Goal: Task Accomplishment & Management: Complete application form

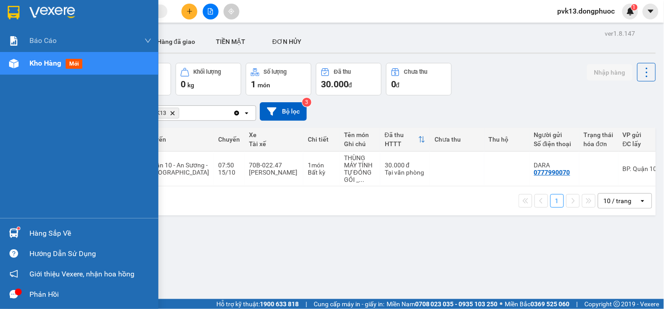
click at [11, 236] on img at bounding box center [14, 233] width 10 height 10
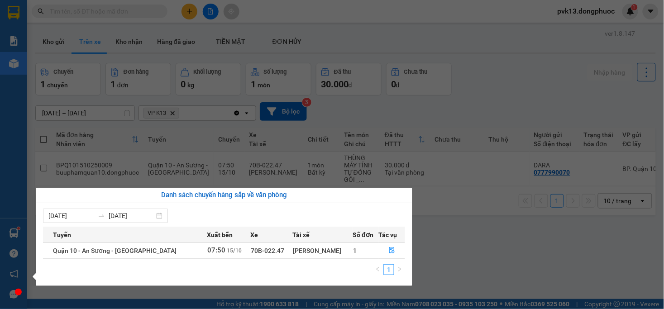
click at [482, 258] on section "Kết quả tìm kiếm ( 0 ) Bộ lọc No Data pvk13.dongphuoc 1 Báo cáo Mẫu 1: Báo cáo …" at bounding box center [332, 154] width 664 height 309
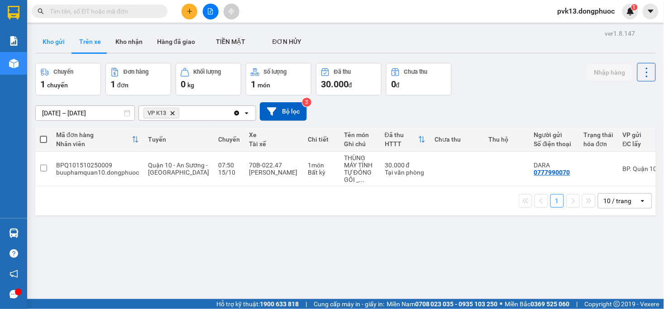
click at [60, 39] on button "Kho gửi" at bounding box center [53, 42] width 37 height 22
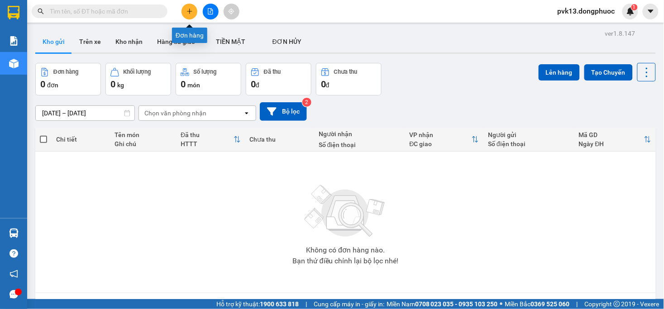
click at [188, 13] on icon "plus" at bounding box center [189, 11] width 6 height 6
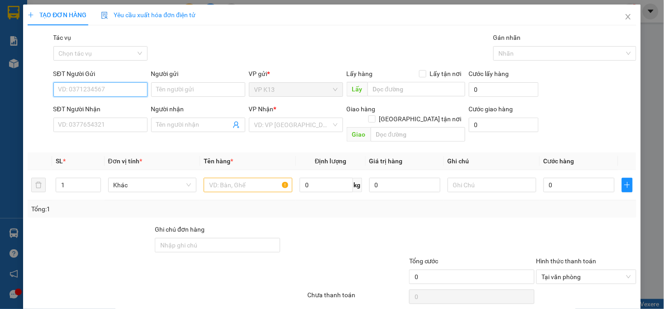
click at [95, 89] on input "SĐT Người Gửi" at bounding box center [100, 89] width 94 height 14
click at [105, 108] on div "0815007222 - NAM" at bounding box center [99, 108] width 82 height 10
type input "0815007222"
type input "NAM"
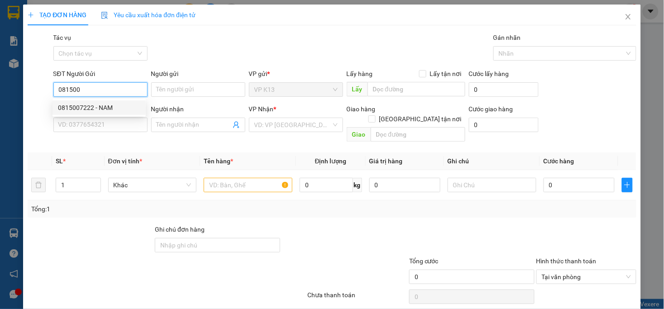
type input "0909802815"
type input "đỨC"
type input "20.000"
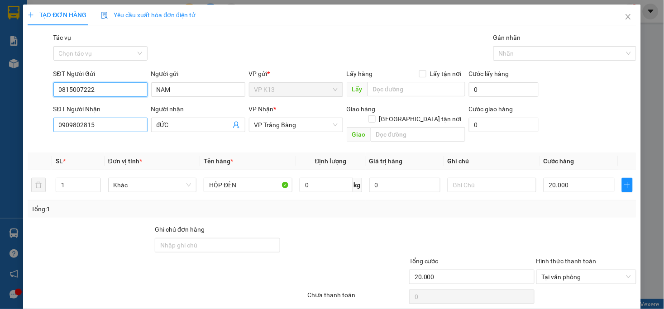
type input "0815007222"
click at [109, 125] on input "0909802815" at bounding box center [100, 125] width 94 height 14
type input "0985999392"
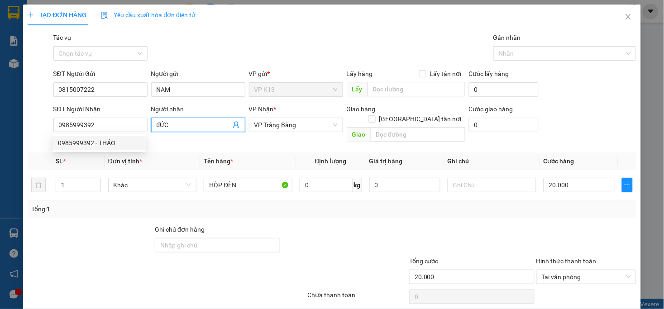
drag, startPoint x: 187, startPoint y: 124, endPoint x: 115, endPoint y: 134, distance: 72.7
click at [115, 134] on div "SĐT Người Nhận 0985999392 Người nhận đỨC đỨC VP Nhận * VP Trảng Bàng Giao hàn…" at bounding box center [345, 125] width 586 height 42
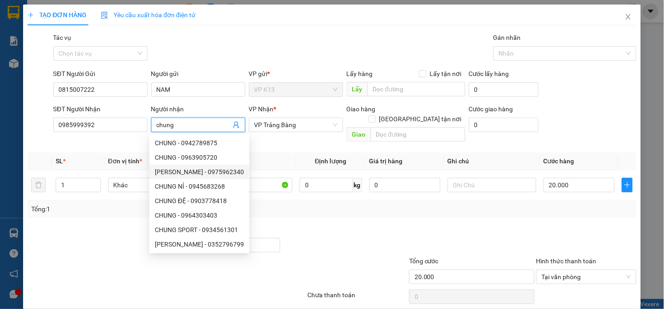
type input "chung"
drag, startPoint x: 590, startPoint y: 219, endPoint x: 585, endPoint y: 213, distance: 7.4
click at [589, 224] on div at bounding box center [586, 240] width 102 height 32
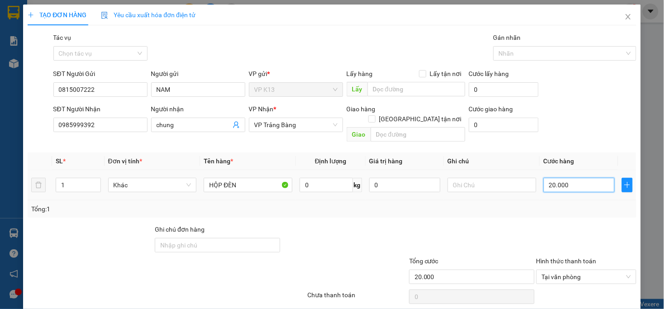
click at [581, 178] on input "20.000" at bounding box center [578, 185] width 71 height 14
type input "2"
type input "25"
type input "250"
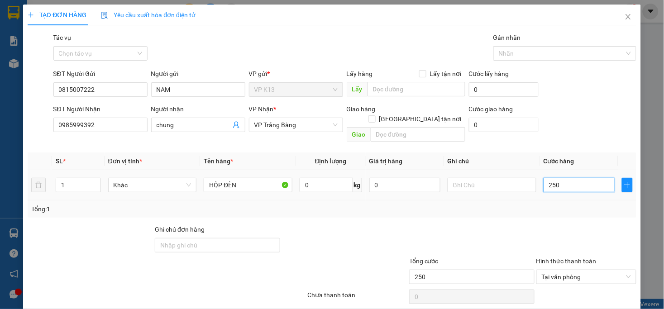
type input "2.500"
type input "25.000"
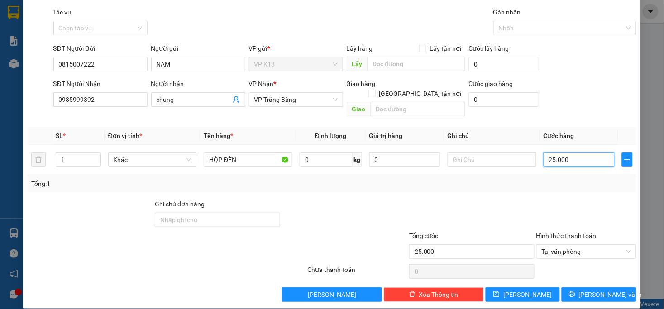
type input "25.000"
click at [602, 290] on span "[PERSON_NAME] và In" at bounding box center [610, 295] width 63 height 10
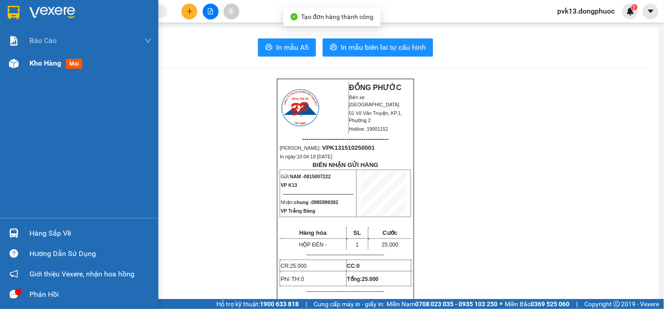
click at [20, 58] on div at bounding box center [14, 64] width 16 height 16
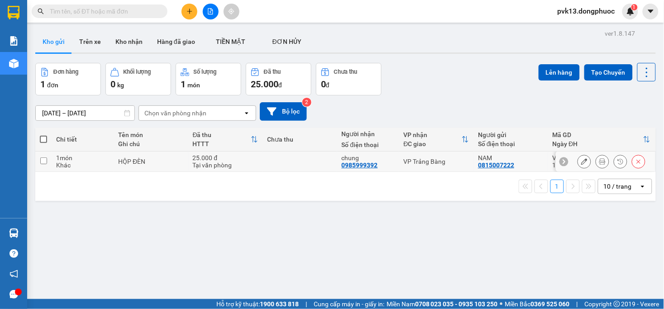
click at [581, 162] on icon at bounding box center [584, 161] width 6 height 6
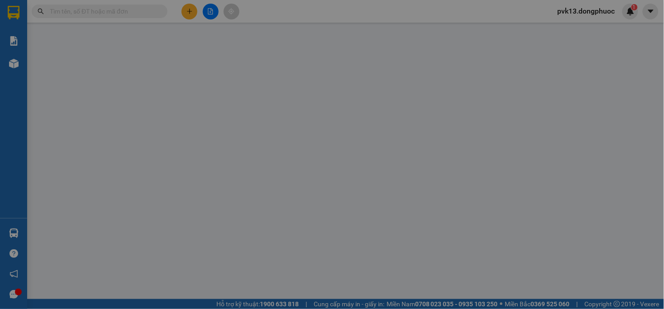
type input "0815007222"
type input "NAM"
type input "0985999392"
type input "chung"
type input "25.000"
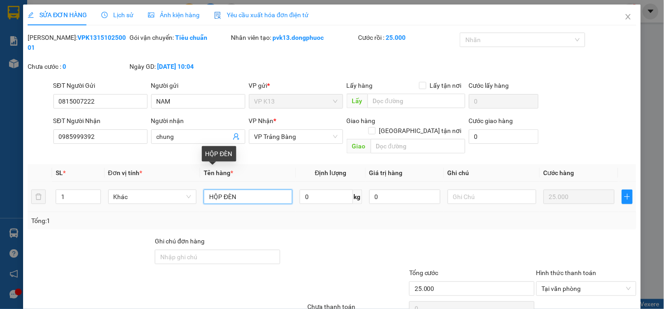
click at [219, 190] on input "HỘP ĐÈN" at bounding box center [248, 197] width 89 height 14
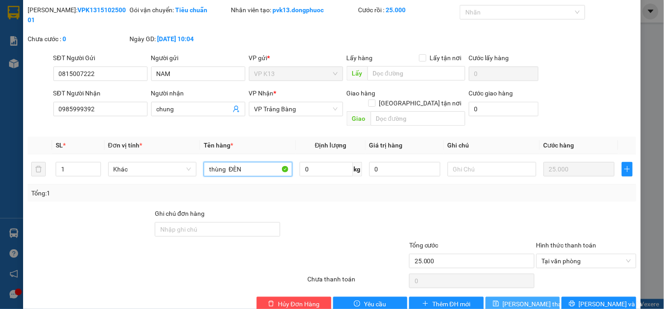
type input "thùng ĐÈN"
click at [517, 299] on span "[PERSON_NAME] thay đổi" at bounding box center [539, 304] width 72 height 10
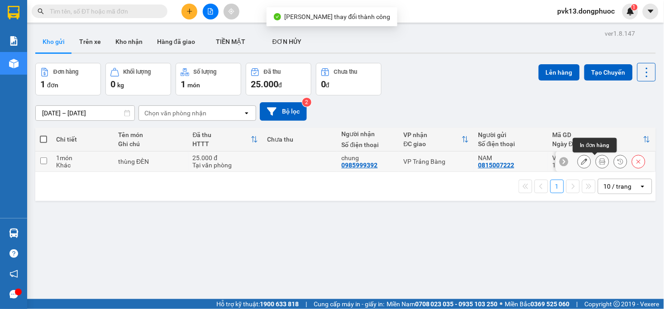
click at [596, 161] on button at bounding box center [602, 162] width 13 height 16
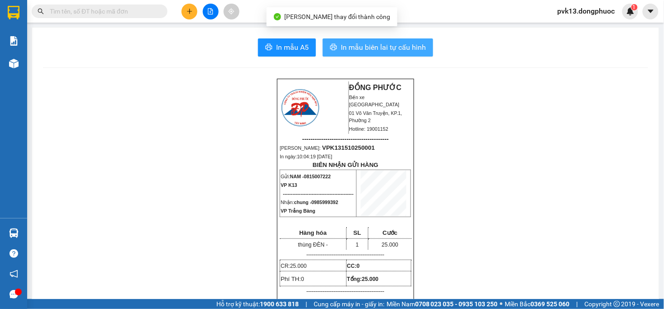
click at [357, 39] on button "In mẫu biên lai tự cấu hình" at bounding box center [378, 47] width 110 height 18
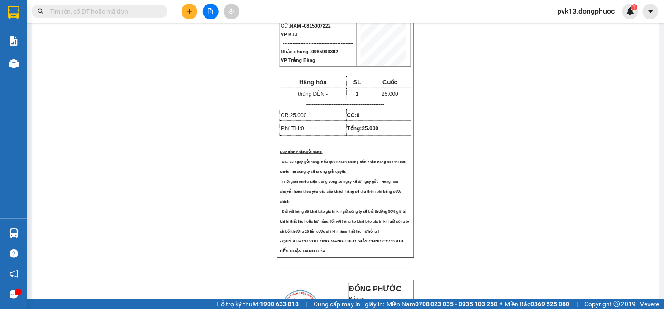
scroll to position [50, 0]
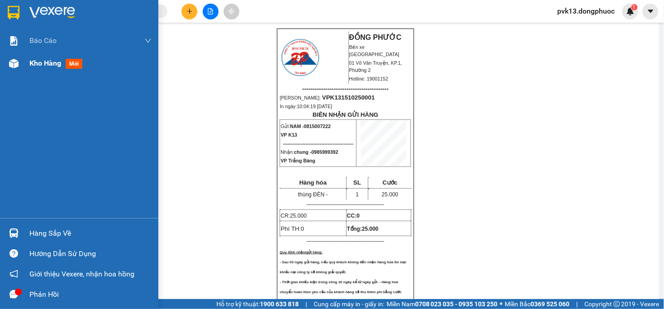
click at [25, 68] on div "Kho hàng mới" at bounding box center [79, 63] width 158 height 23
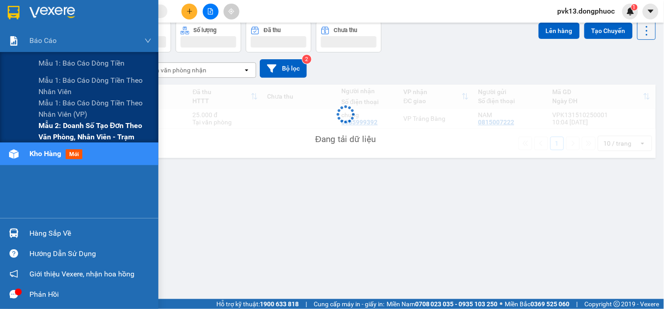
scroll to position [42, 0]
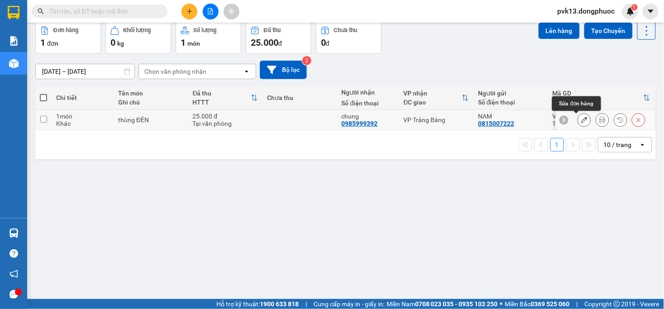
click at [581, 119] on icon at bounding box center [584, 120] width 6 height 6
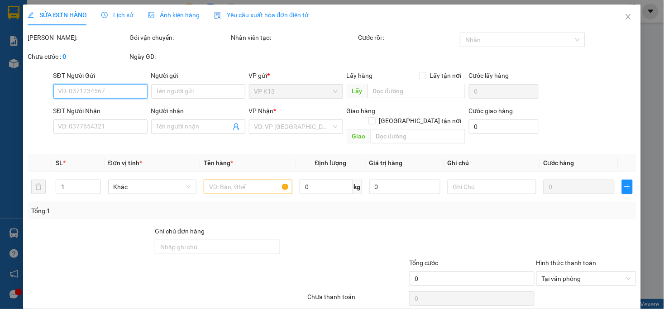
type input "0815007222"
type input "NAM"
type input "0985999392"
type input "chung"
type input "25.000"
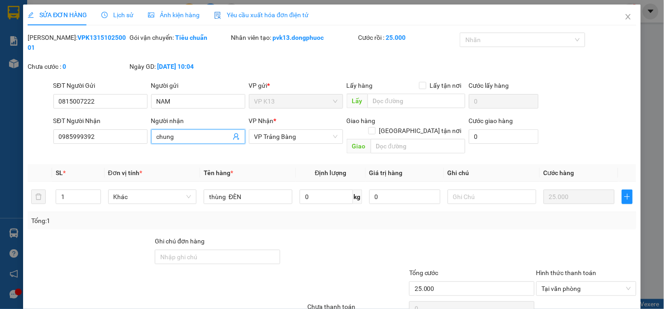
click at [186, 132] on input "chung" at bounding box center [194, 137] width 74 height 10
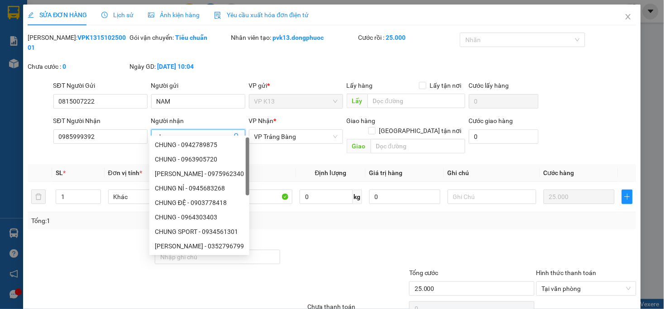
type input "c"
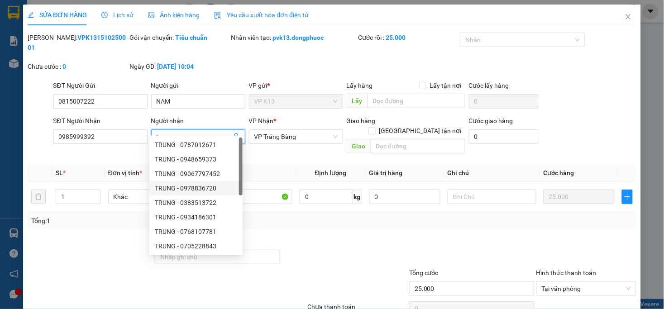
scroll to position [28, 0]
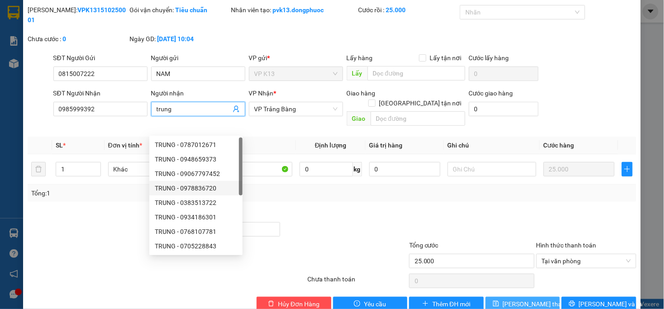
type input "trung"
click at [515, 299] on span "[PERSON_NAME] thay đổi" at bounding box center [539, 304] width 72 height 10
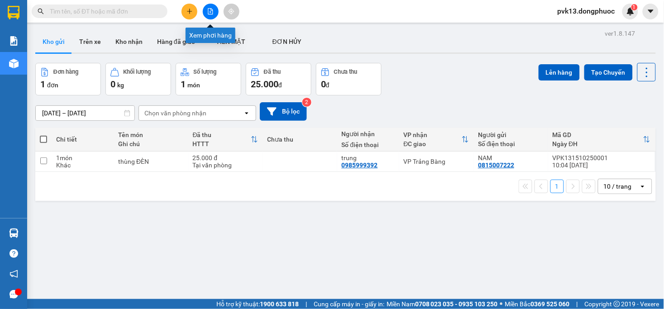
click at [211, 10] on icon "file-add" at bounding box center [210, 11] width 6 height 6
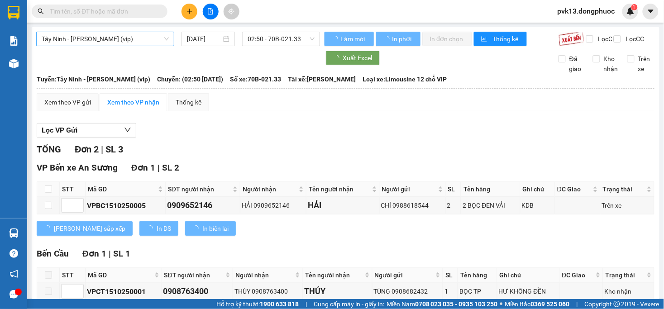
click at [134, 43] on span "Tây Ninh - [PERSON_NAME] (vip)" at bounding box center [105, 39] width 127 height 14
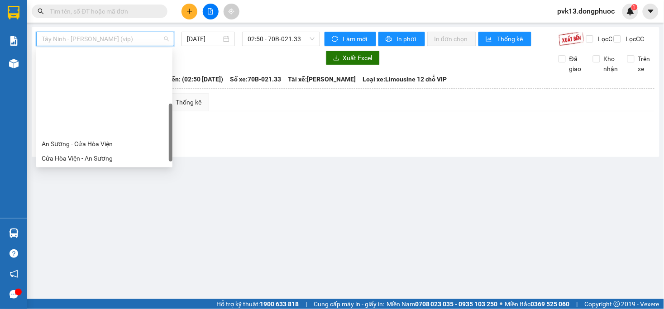
scroll to position [94, 0]
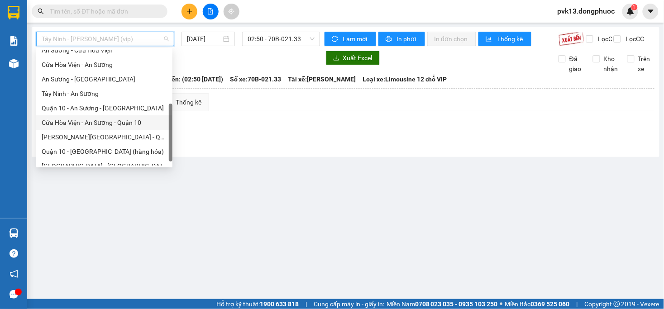
click at [71, 125] on div "Cửa Hòa Viện - An Sương - Quận 10" at bounding box center [104, 123] width 125 height 10
type input "[DATE]"
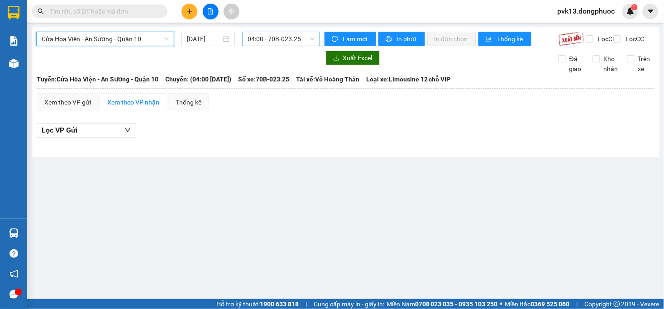
click at [261, 41] on span "04:00 - 70B-023.25" at bounding box center [281, 39] width 67 height 14
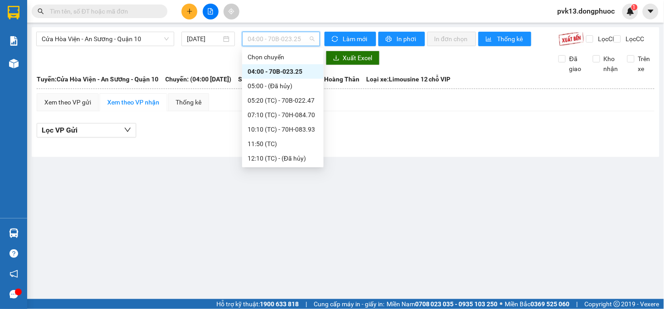
scroll to position [58, 0]
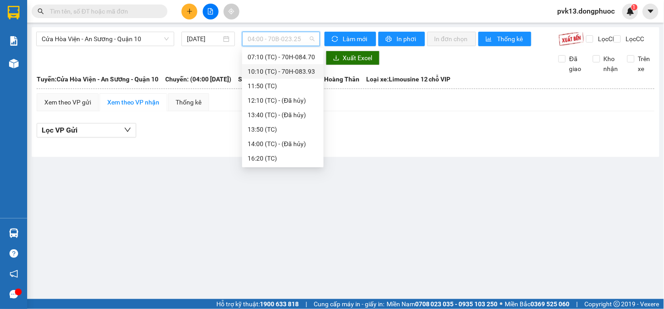
click at [281, 67] on div "10:10 (TC) - 70H-083.93" at bounding box center [283, 72] width 71 height 10
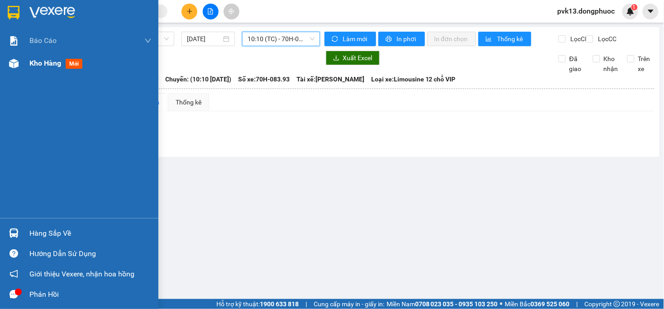
click at [16, 68] on div at bounding box center [14, 64] width 16 height 16
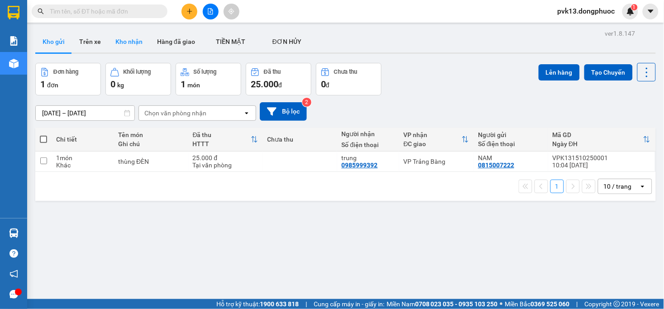
click at [121, 38] on button "Kho nhận" at bounding box center [129, 42] width 42 height 22
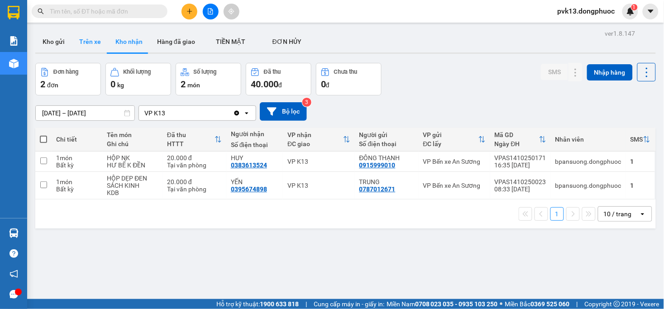
click at [93, 44] on button "Trên xe" at bounding box center [90, 42] width 36 height 22
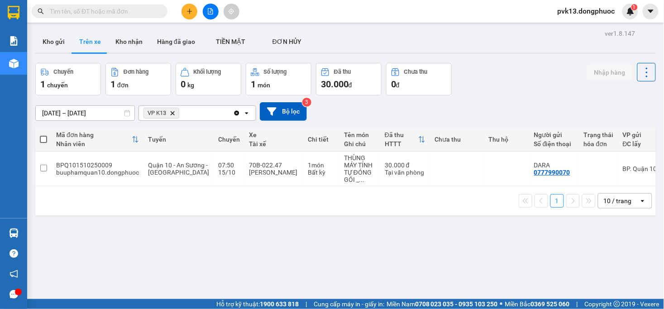
click at [189, 11] on icon "plus" at bounding box center [189, 11] width 5 height 0
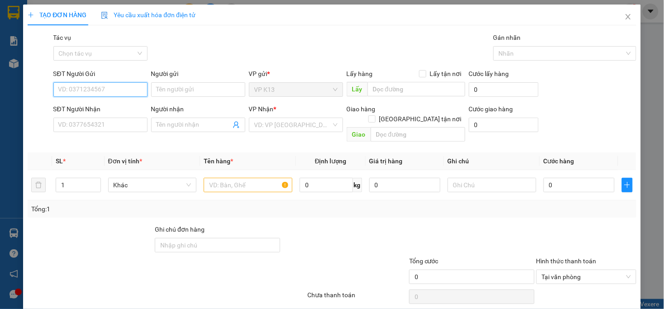
click at [85, 95] on input "SĐT Người Gửi" at bounding box center [100, 89] width 94 height 14
click at [100, 107] on div "0815007222 - NAM" at bounding box center [99, 108] width 82 height 10
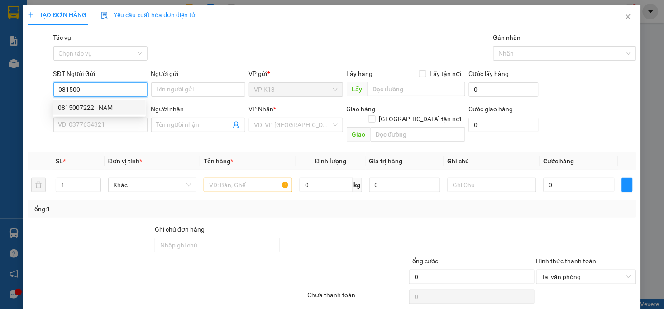
type input "0815007222"
type input "NAM"
type input "0985999392"
type input "trung"
type input "25.000"
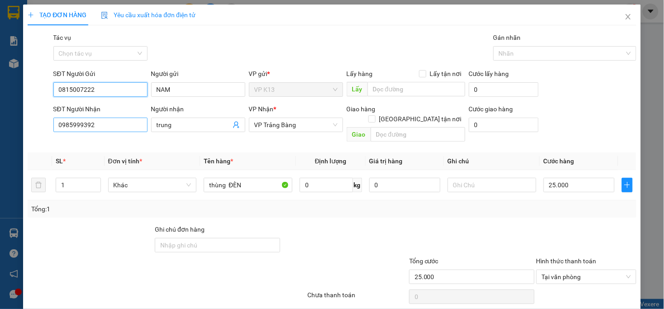
type input "0815007222"
click at [114, 123] on input "0985999392" at bounding box center [100, 125] width 94 height 14
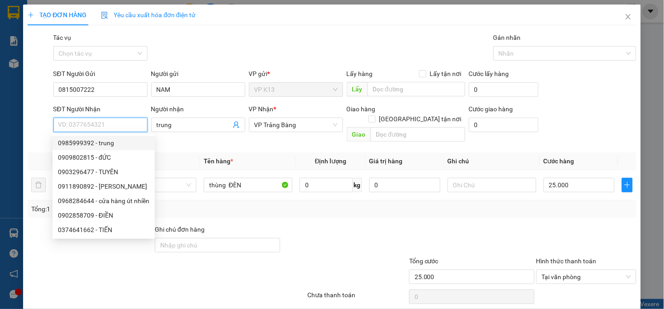
click at [117, 124] on input "SĐT Người Nhận" at bounding box center [100, 125] width 94 height 14
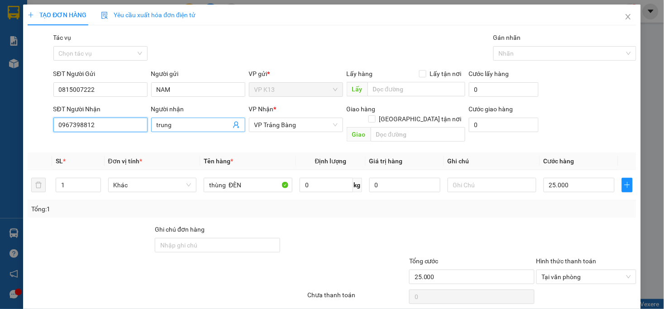
type input "0967398812"
drag, startPoint x: 197, startPoint y: 127, endPoint x: 32, endPoint y: 149, distance: 166.6
click at [33, 149] on div "Transit Pickup Surcharge Ids Transit Deliver Surcharge Ids Transit Deliver Surc…" at bounding box center [332, 180] width 608 height 295
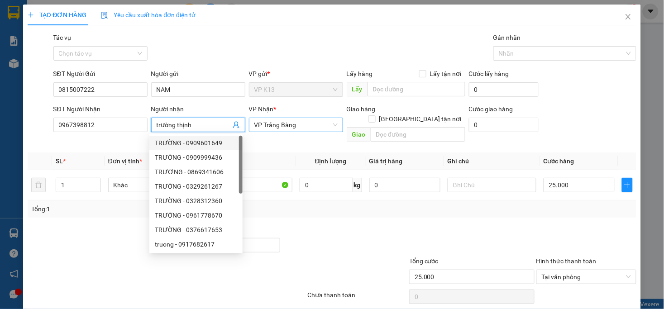
click at [289, 125] on span "VP Trảng Bàng" at bounding box center [295, 125] width 83 height 14
type input "trường thịnh"
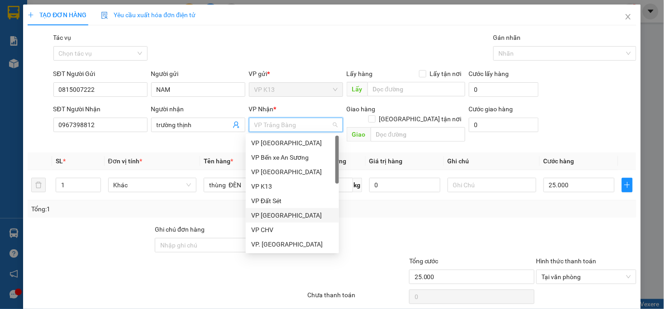
click at [283, 215] on div "VP [GEOGRAPHIC_DATA]" at bounding box center [292, 215] width 82 height 10
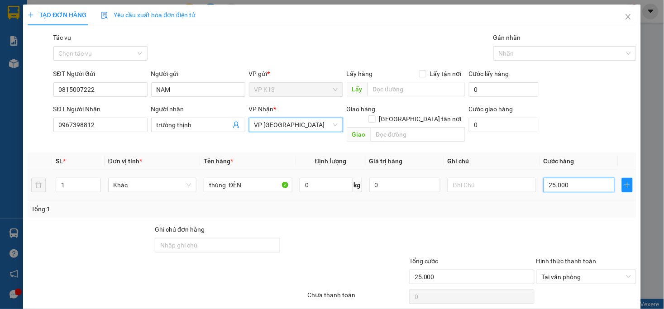
click at [583, 178] on input "25.000" at bounding box center [578, 185] width 71 height 14
type input "2"
type input "20"
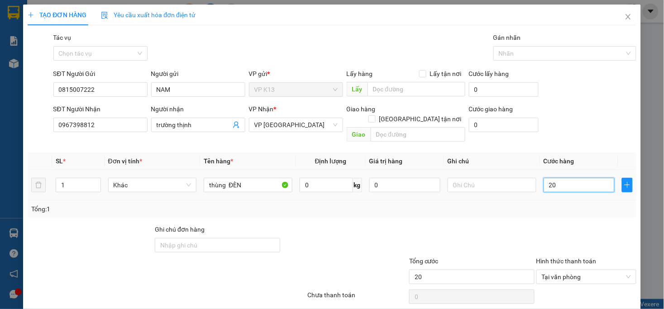
type input "200"
type input "2.000"
type input "20.000"
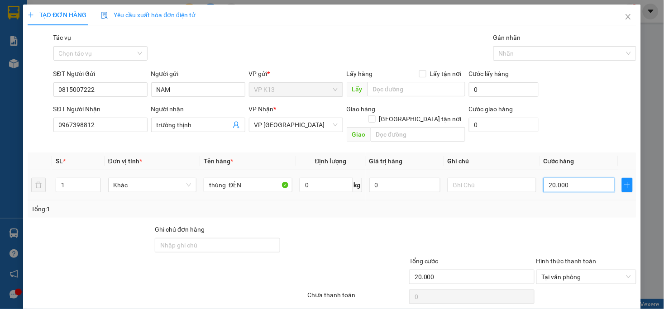
scroll to position [25, 0]
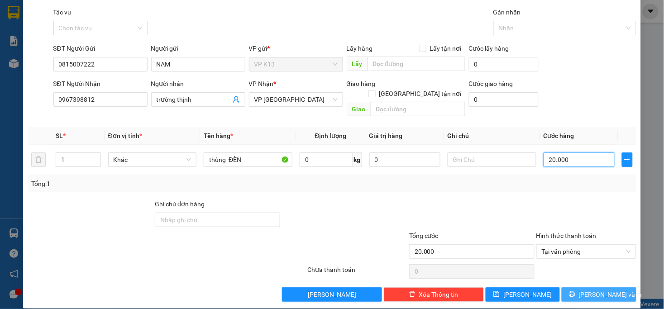
type input "20.000"
click at [585, 290] on span "[PERSON_NAME] và In" at bounding box center [610, 295] width 63 height 10
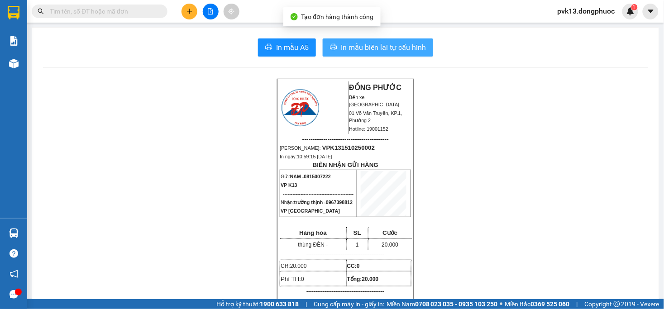
click at [354, 48] on span "In mẫu biên lai tự cấu hình" at bounding box center [383, 47] width 85 height 11
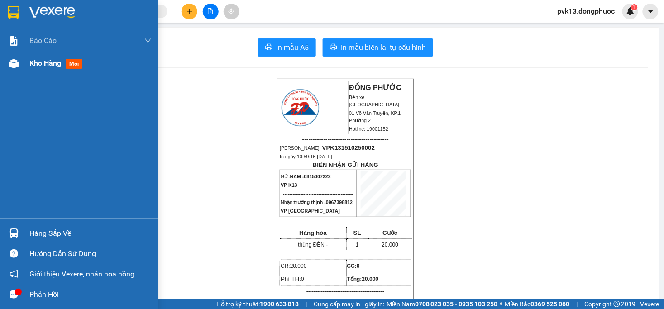
click at [25, 65] on div "Kho hàng mới" at bounding box center [79, 63] width 158 height 23
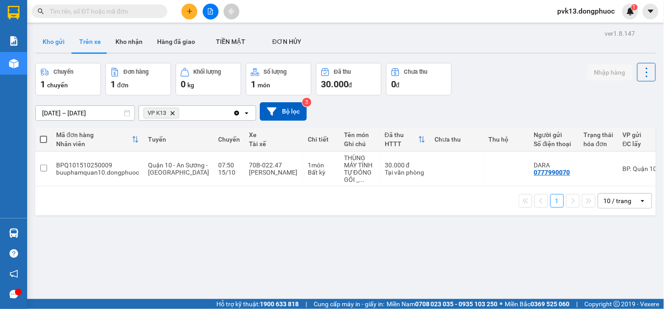
click at [49, 43] on button "Kho gửi" at bounding box center [53, 42] width 37 height 22
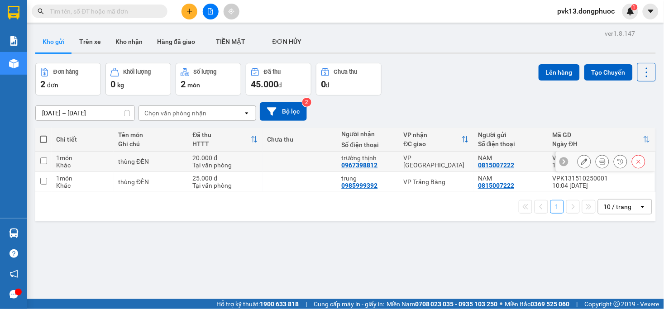
click at [304, 159] on td at bounding box center [299, 162] width 75 height 20
checkbox input "true"
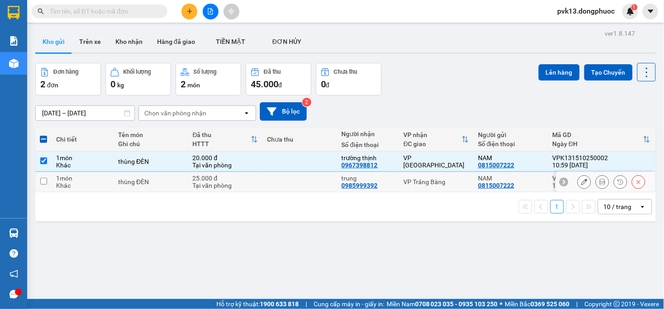
click at [296, 183] on td at bounding box center [299, 182] width 75 height 20
checkbox input "true"
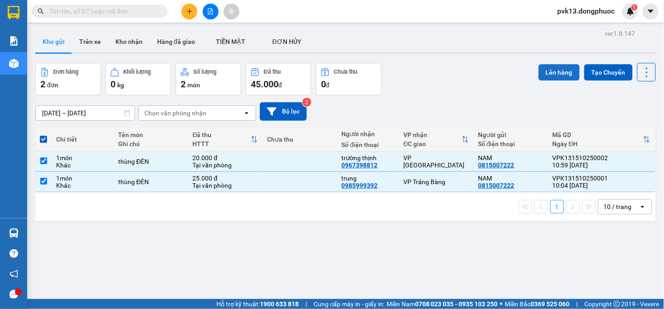
click at [546, 71] on button "Lên hàng" at bounding box center [558, 72] width 41 height 16
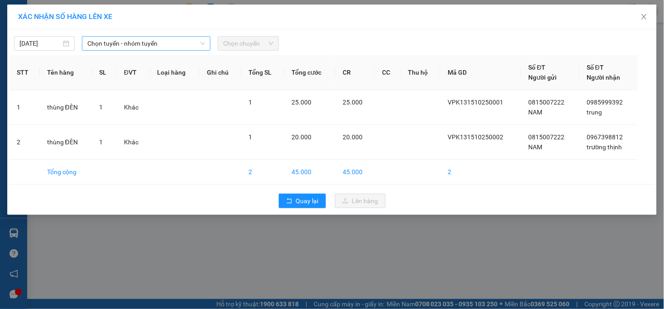
click at [123, 43] on span "Chọn tuyến - nhóm tuyến" at bounding box center [146, 44] width 118 height 14
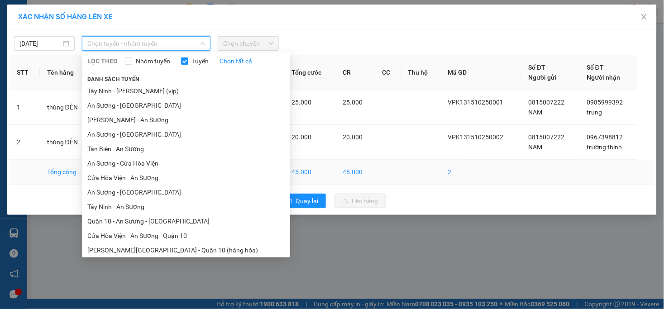
click at [124, 178] on li "Cửa Hòa Viện - An Sương" at bounding box center [186, 178] width 208 height 14
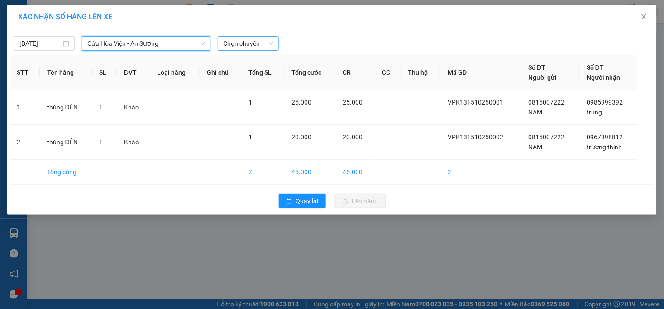
click at [234, 42] on span "Chọn chuyến" at bounding box center [248, 44] width 50 height 14
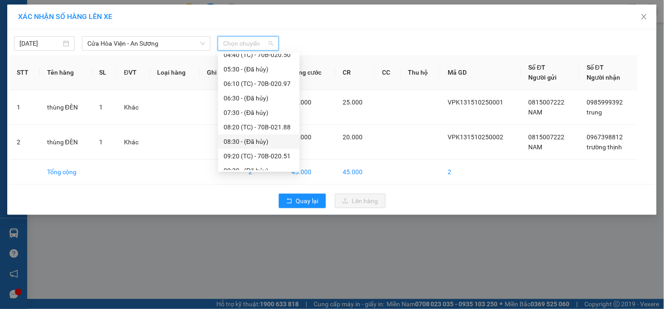
scroll to position [100, 0]
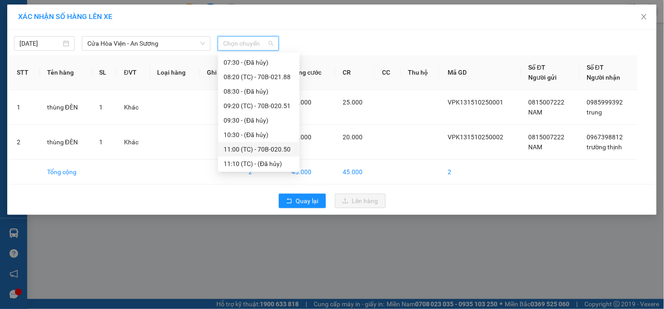
click at [265, 144] on div "11:00 (TC) - 70B-020.50" at bounding box center [259, 149] width 71 height 10
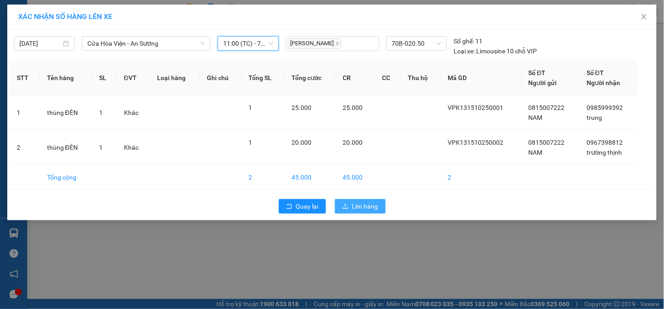
click at [369, 205] on span "Lên hàng" at bounding box center [365, 206] width 26 height 10
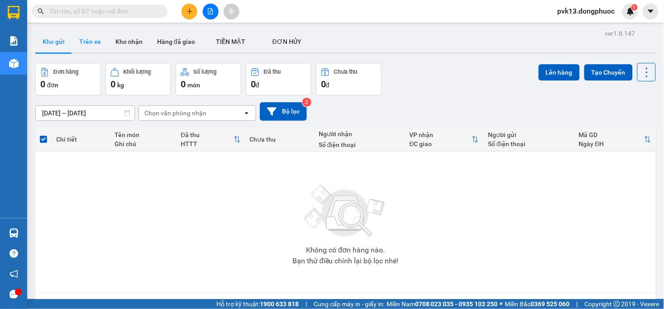
click at [90, 39] on button "Trên xe" at bounding box center [90, 42] width 36 height 22
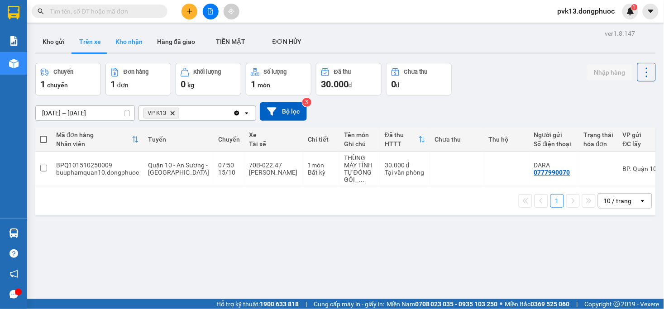
click at [123, 43] on button "Kho nhận" at bounding box center [129, 42] width 42 height 22
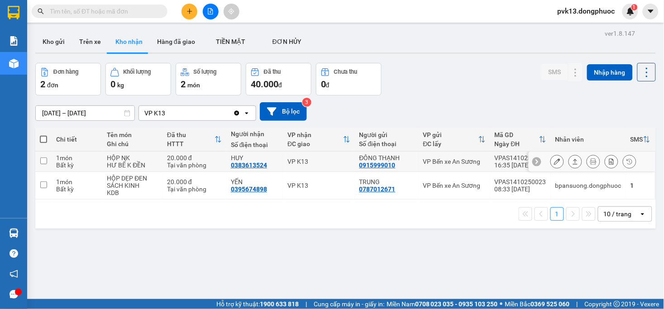
click at [554, 160] on icon at bounding box center [557, 161] width 6 height 6
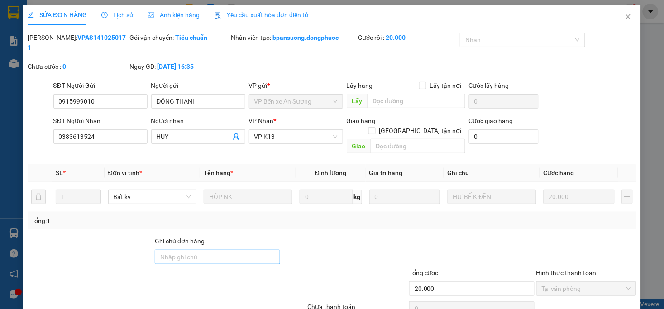
type input "0915999010"
type input "ĐÔNG THẠNH"
type input "0383613524"
type input "HUY"
type input "20.000"
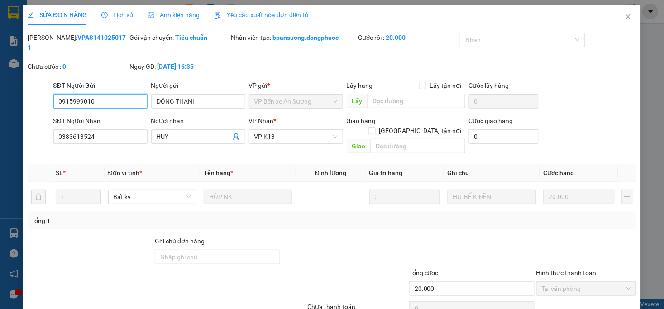
scroll to position [28, 0]
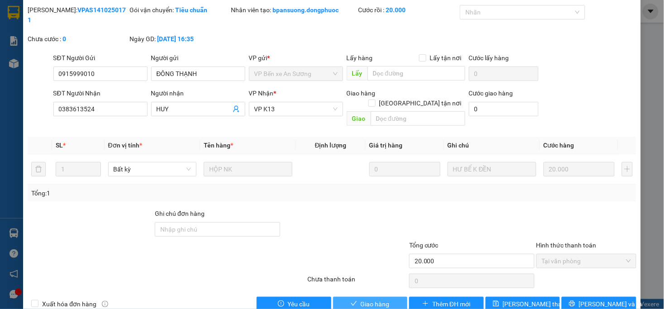
click at [364, 299] on span "Giao hàng" at bounding box center [375, 304] width 29 height 10
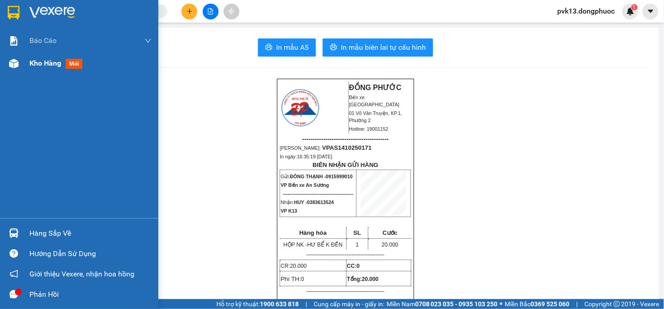
click at [31, 65] on span "Kho hàng" at bounding box center [45, 63] width 32 height 9
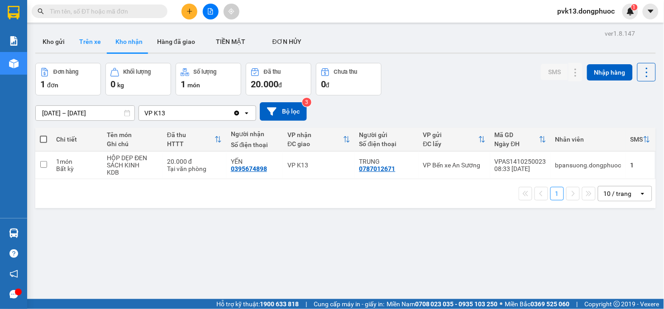
click at [85, 44] on button "Trên xe" at bounding box center [90, 42] width 36 height 22
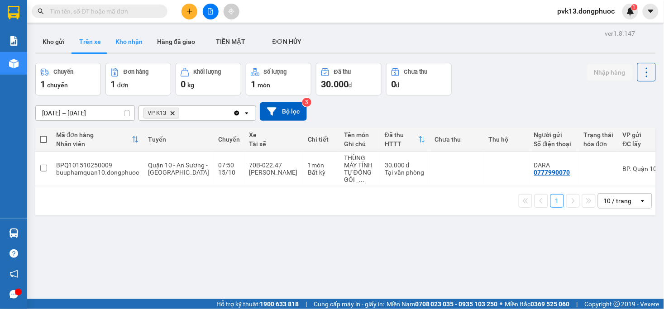
click at [124, 42] on button "Kho nhận" at bounding box center [129, 42] width 42 height 22
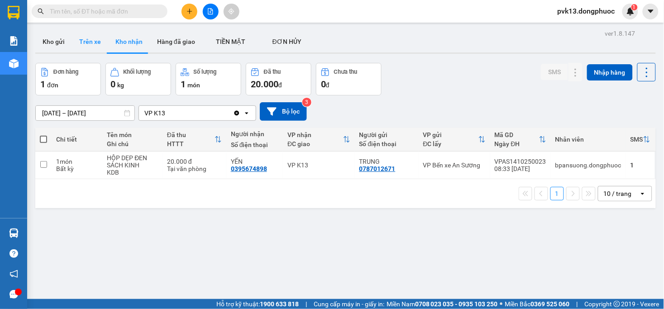
click at [79, 46] on button "Trên xe" at bounding box center [90, 42] width 36 height 22
